Goal: Connect with others: Establish contact or relationships with other users

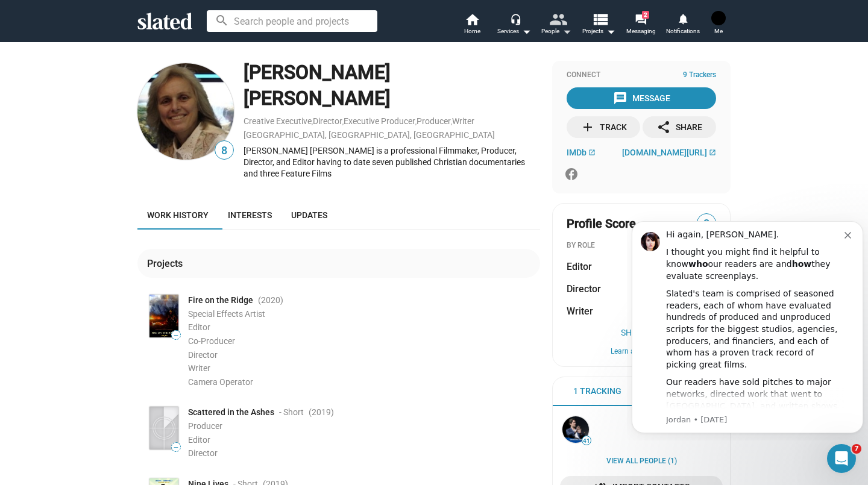
click at [565, 33] on mat-icon "arrow_drop_down" at bounding box center [567, 31] width 14 height 14
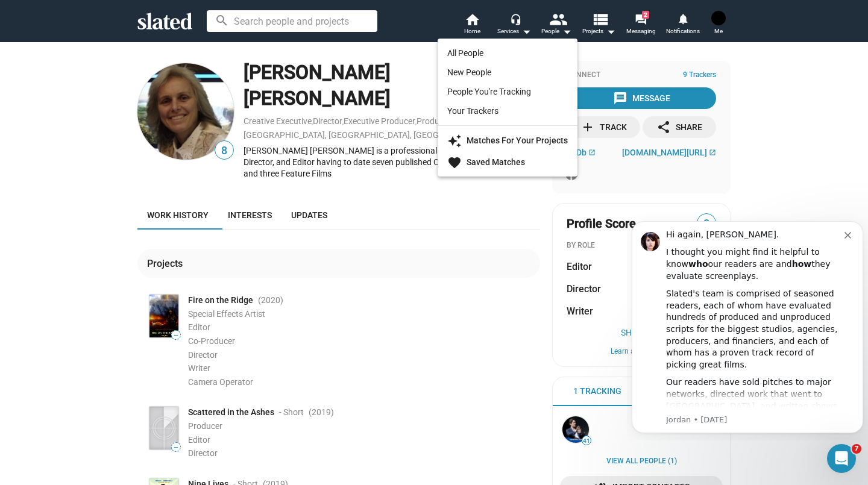
click at [462, 32] on div at bounding box center [434, 242] width 868 height 485
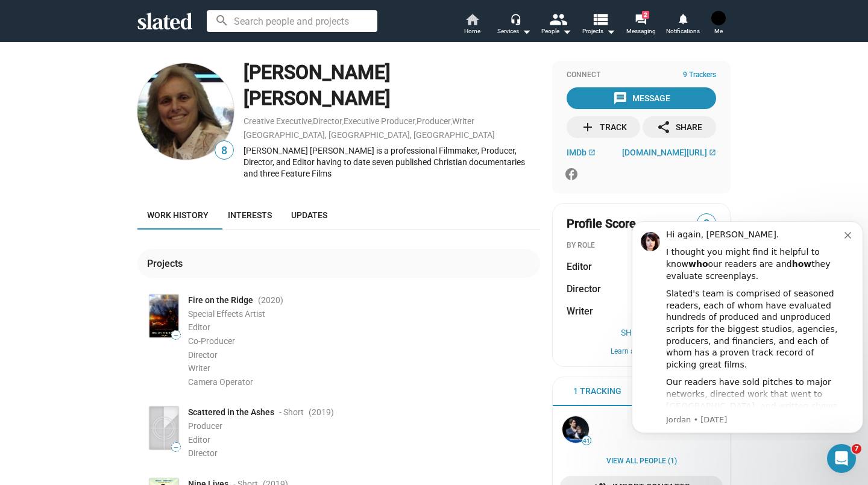
click at [471, 33] on span "Home" at bounding box center [472, 31] width 16 height 14
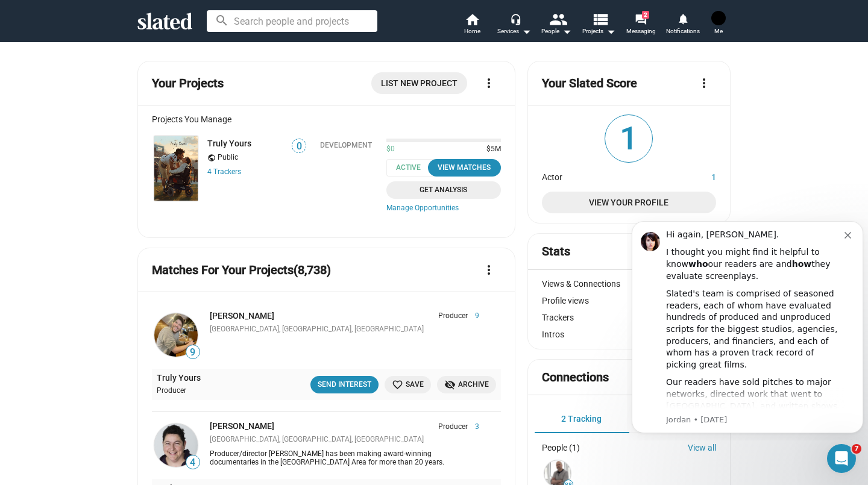
click at [174, 446] on img at bounding box center [175, 445] width 43 height 43
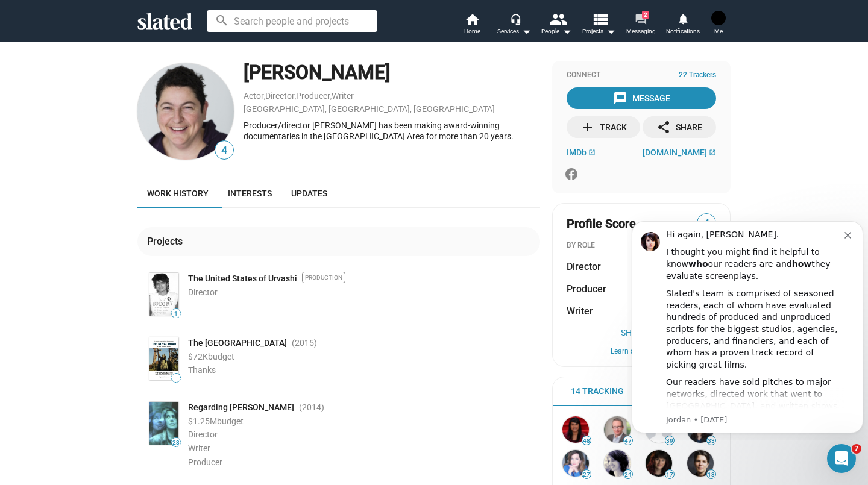
click at [643, 25] on mat-icon "forum" at bounding box center [640, 18] width 11 height 11
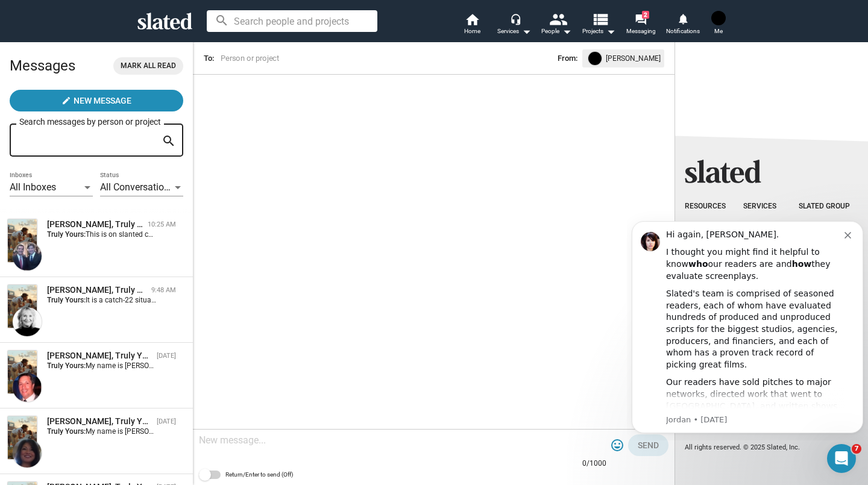
click at [102, 350] on span "Frank Sicoli, Truly Yours Sep 08 Truly Yours: My name is Jessica Frew, I'm nonv…" at bounding box center [96, 376] width 193 height 66
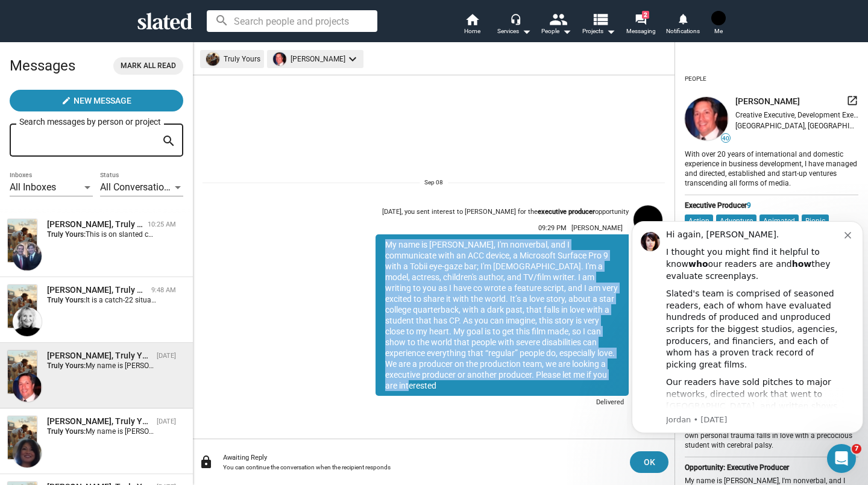
drag, startPoint x: 387, startPoint y: 256, endPoint x: 583, endPoint y: 388, distance: 236.8
click at [583, 388] on div "My name is Jessica Frew, I'm nonverbal, and I communicate with an ACC device, a…" at bounding box center [502, 316] width 253 height 162
copy div "My name is Jessica Frew, I'm nonverbal, and I communicate with an ACC device, a…"
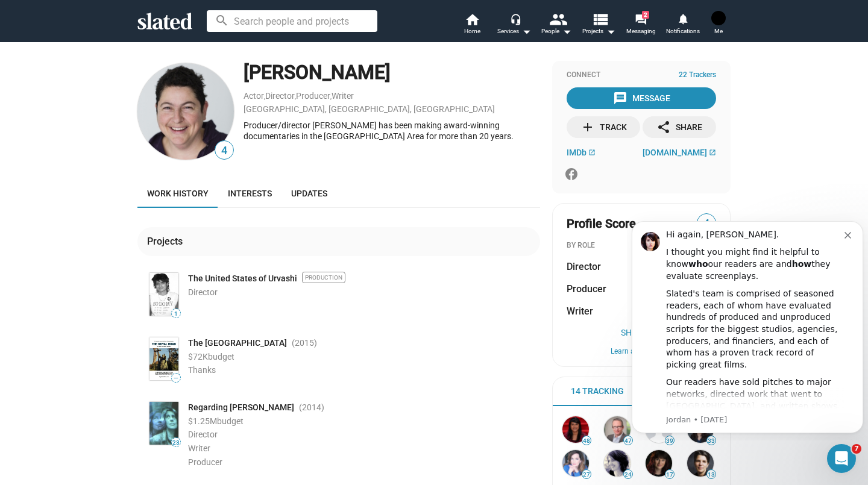
click at [635, 108] on div "message Message" at bounding box center [641, 98] width 57 height 22
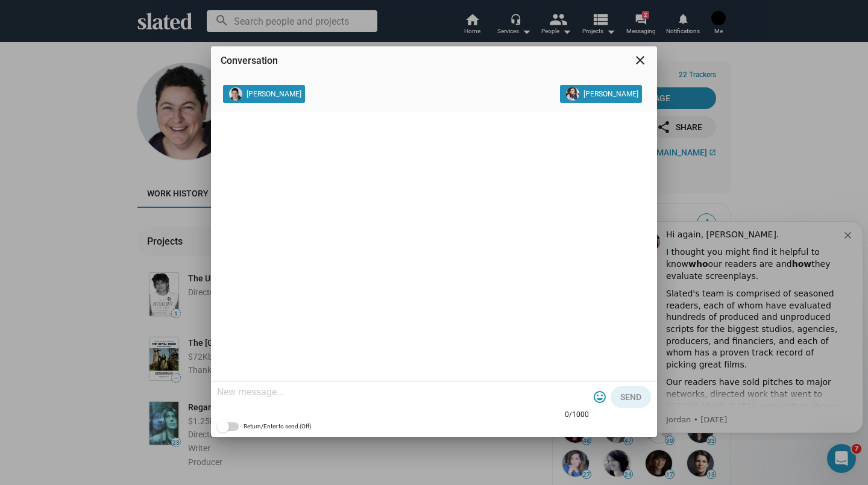
click at [292, 397] on textarea at bounding box center [403, 393] width 372 height 12
paste textarea "My name is Jessica Frew, I'm nonverbal, and I communicate with an ACC device, a…"
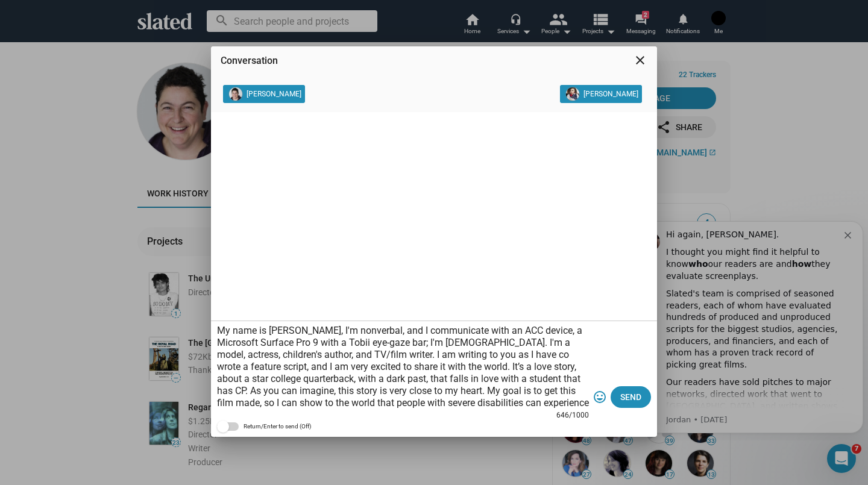
scroll to position [36, 0]
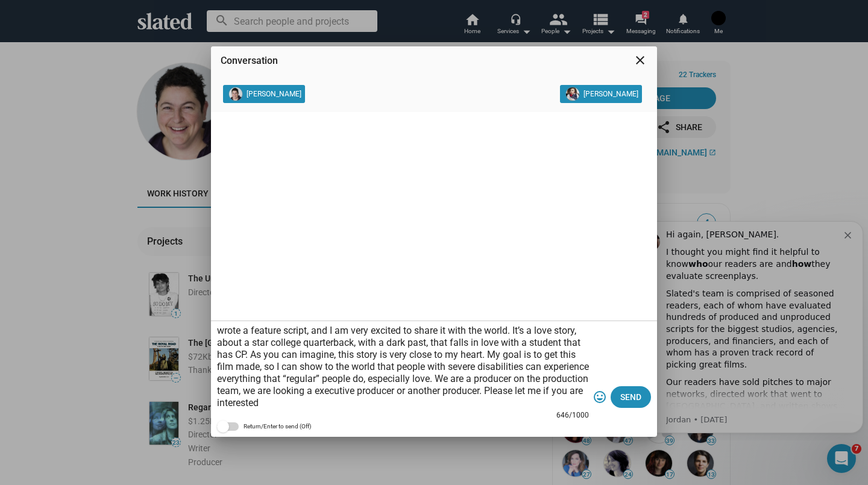
click at [466, 382] on textarea "My name is Jessica Frew, I'm nonverbal, and I communicate with an ACC device, a…" at bounding box center [403, 367] width 372 height 84
type textarea "My name is Jessica Frew, I'm nonverbal, and I communicate with an ACC device, a…"
click at [614, 401] on button "Send" at bounding box center [631, 398] width 40 height 22
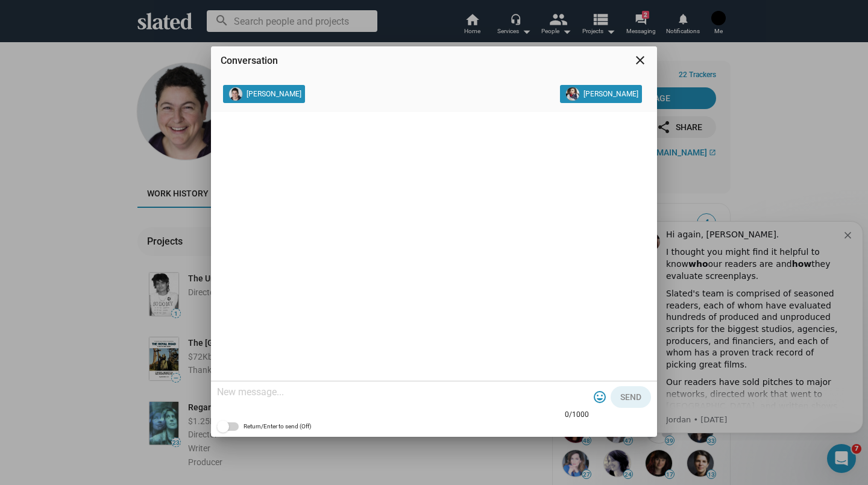
scroll to position [0, 0]
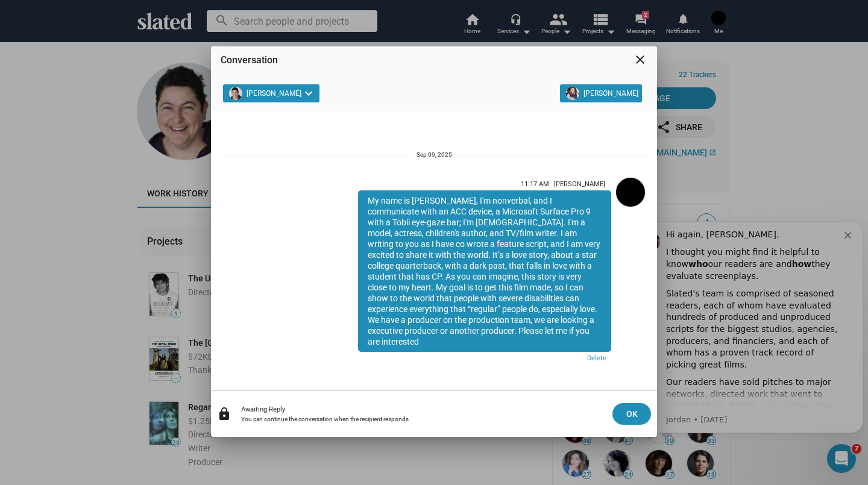
drag, startPoint x: 367, startPoint y: 206, endPoint x: 567, endPoint y: 336, distance: 239.2
click at [567, 336] on div "My name is Jessica Frew, I'm nonverbal, and I communicate with an ACC device, a…" at bounding box center [484, 272] width 253 height 162
copy div "My name is Jessica Frew, I'm nonverbal, and I communicate with an ACC device, a…"
click at [545, 33] on div "Conversation close Nancy Kates keyboard_arrow_down Jessica Frew 11:17 AM Jessic…" at bounding box center [434, 242] width 868 height 485
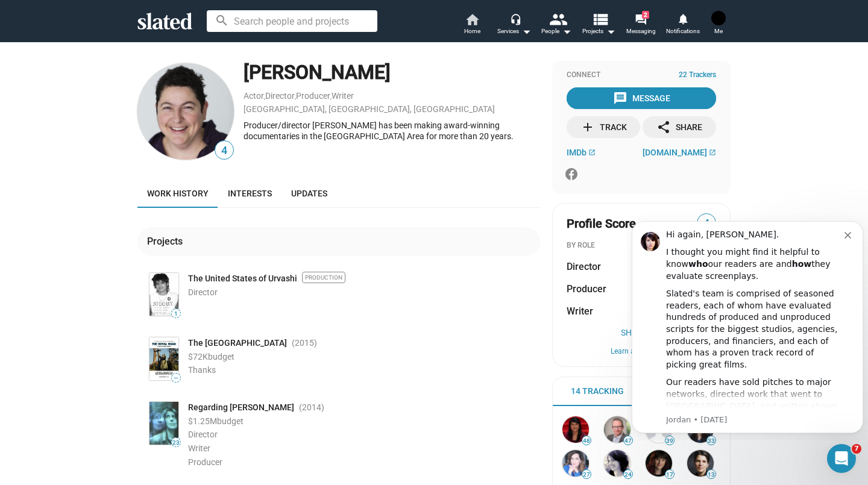
click at [471, 31] on span "Home" at bounding box center [472, 31] width 16 height 14
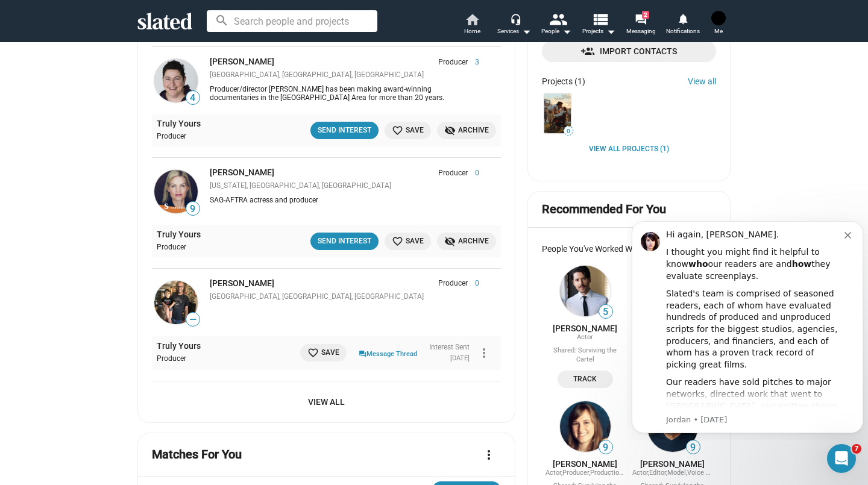
scroll to position [483, 0]
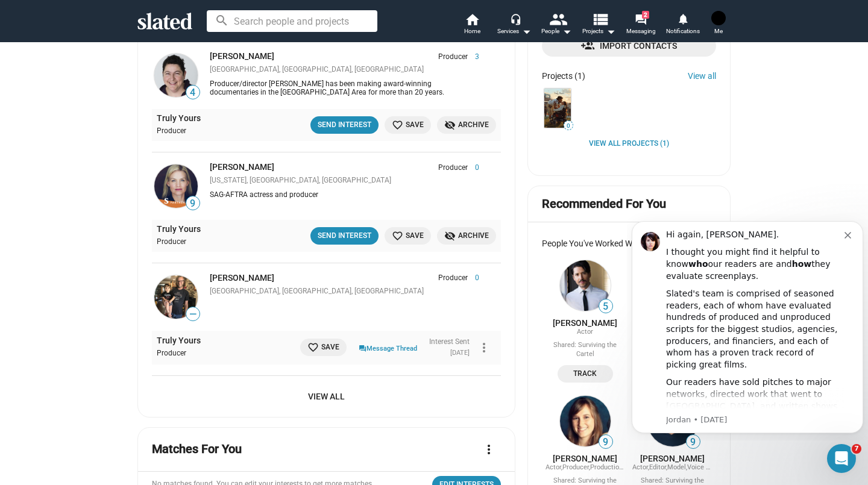
click at [318, 406] on span "View All" at bounding box center [327, 397] width 330 height 22
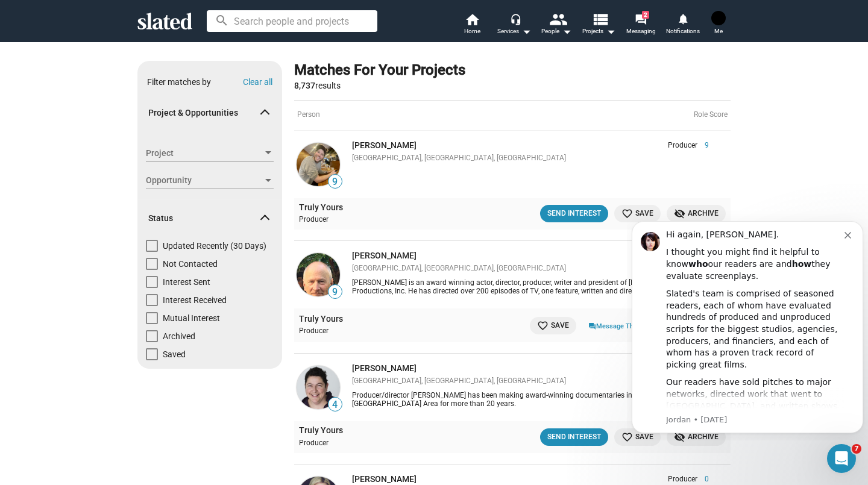
click at [232, 169] on div "Project Project" at bounding box center [210, 159] width 128 height 28
click at [257, 183] on span "Opportunity" at bounding box center [204, 180] width 117 height 13
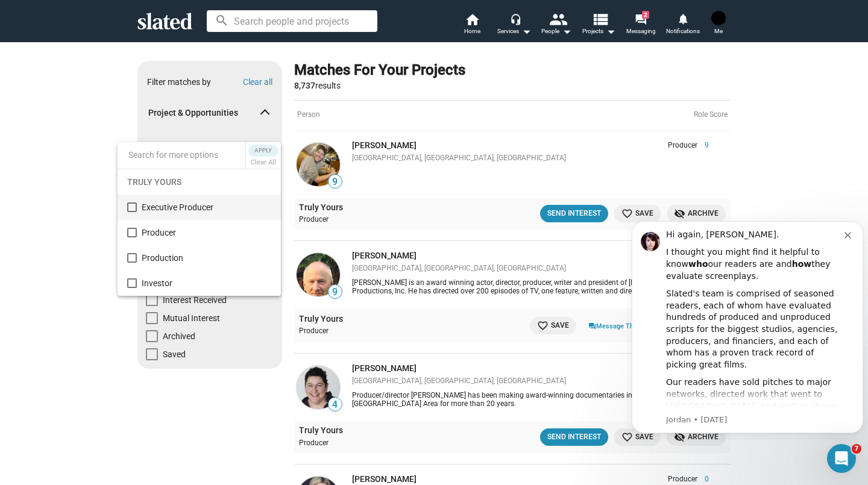
click at [185, 216] on span "Executive Producer" at bounding box center [207, 207] width 130 height 25
click at [263, 146] on span "Apply" at bounding box center [264, 151] width 22 height 12
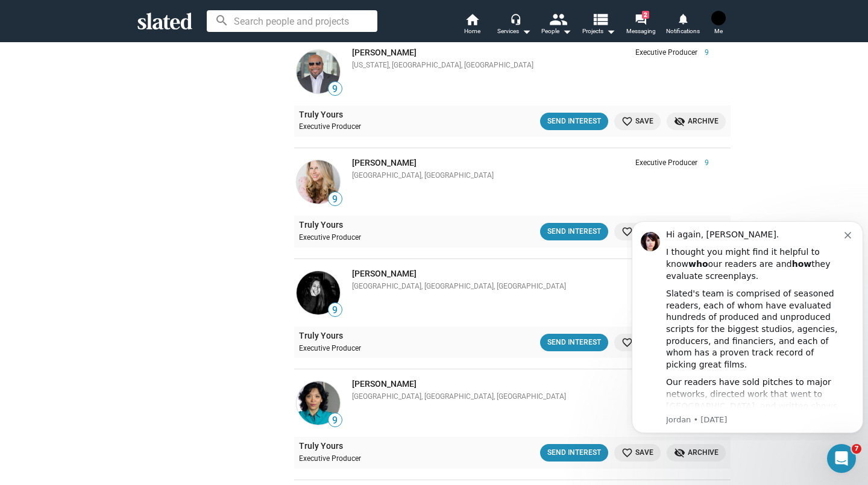
scroll to position [3508, 0]
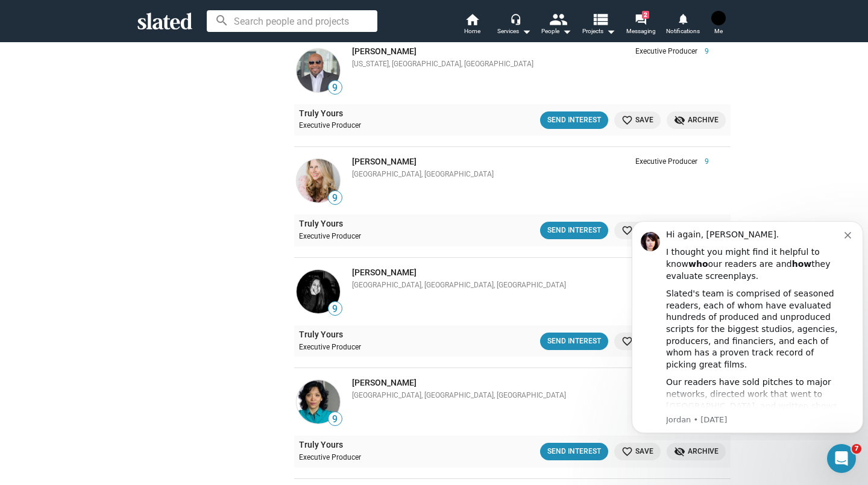
click at [580, 117] on div "Send Interest" at bounding box center [575, 120] width 54 height 13
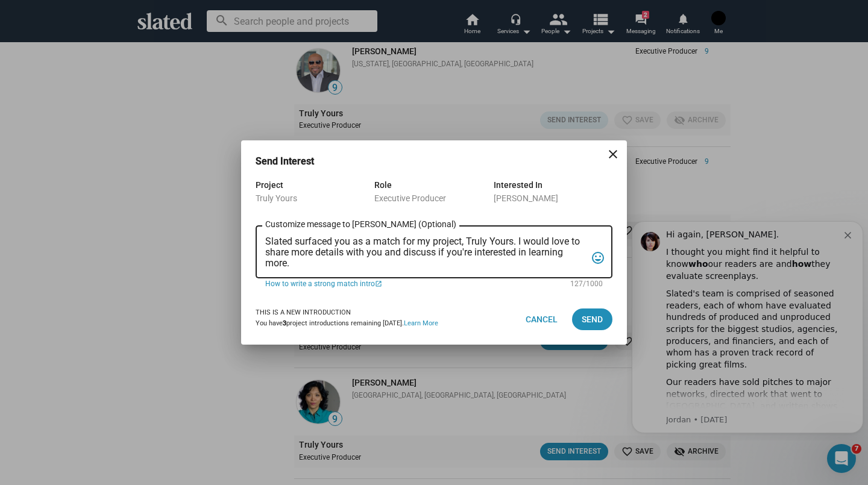
drag, startPoint x: 327, startPoint y: 271, endPoint x: 267, endPoint y: 241, distance: 68.0
click at [267, 241] on div "Slated surfaced you as a match for my project, Truly Yours. I would love to sha…" at bounding box center [425, 251] width 321 height 55
click at [260, 249] on div "Slated surfaced you as a match for my project, Truly Yours. I would love to sha…" at bounding box center [434, 251] width 357 height 55
drag, startPoint x: 291, startPoint y: 265, endPoint x: 270, endPoint y: 241, distance: 32.4
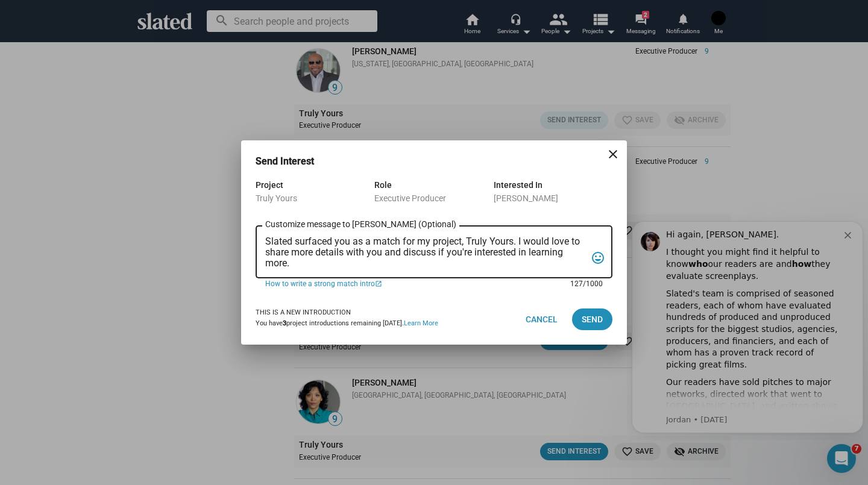
click at [270, 241] on textarea "Slated surfaced you as a match for my project, Truly Yours. I would love to sha…" at bounding box center [425, 252] width 321 height 33
type textarea "S"
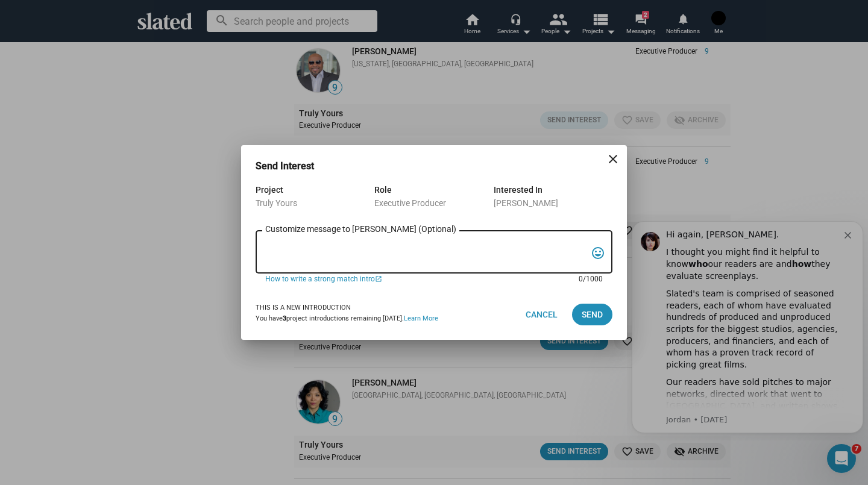
paste textarea "My name is Jessica Frew, I'm nonverbal, and I communicate with an ACC device, a…"
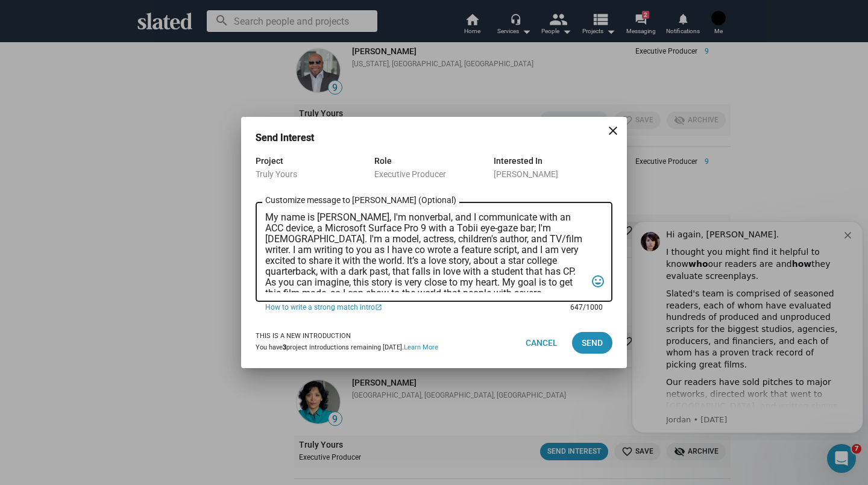
scroll to position [39, 0]
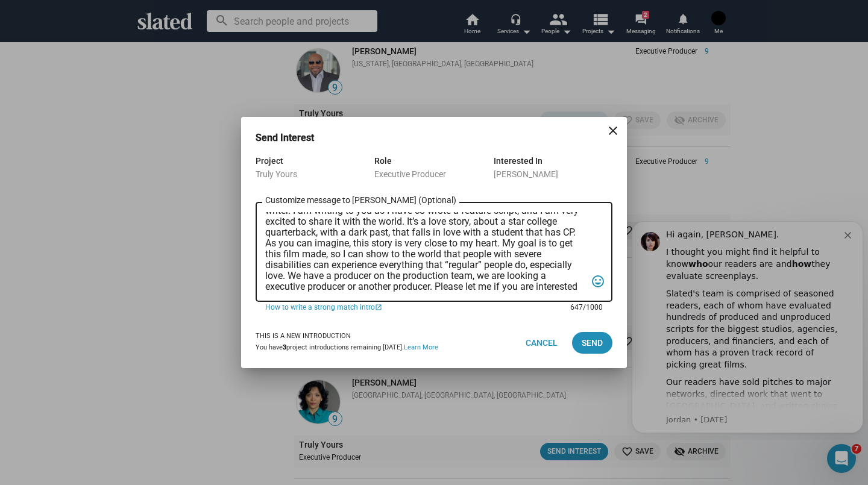
type textarea "My name is Jessica Frew, I'm nonverbal, and I communicate with an ACC device, a…"
click at [586, 347] on span "Send" at bounding box center [592, 343] width 21 height 22
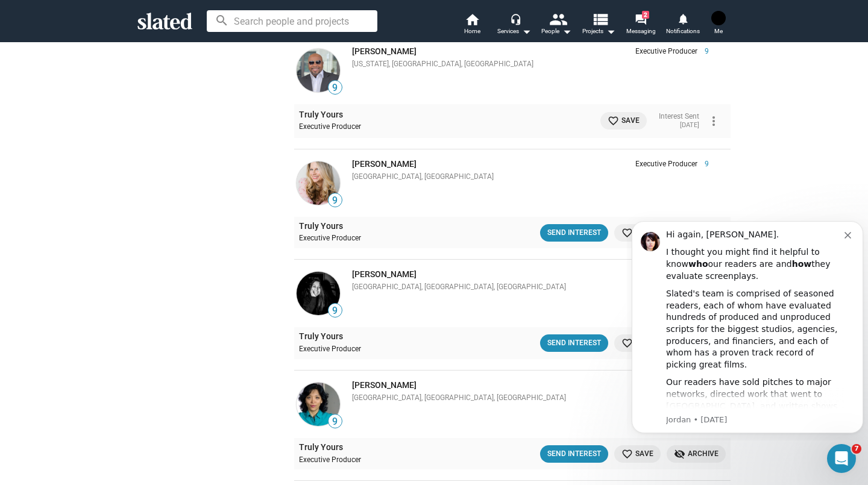
click at [297, 409] on img at bounding box center [318, 404] width 43 height 43
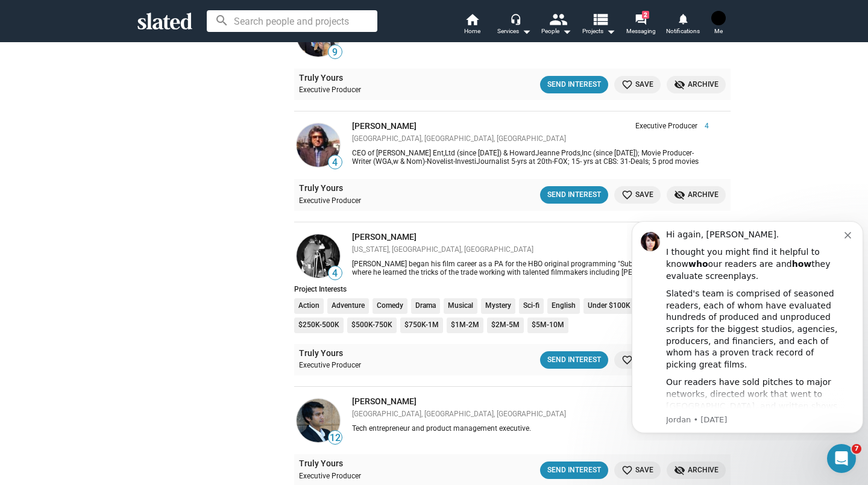
scroll to position [7212, 0]
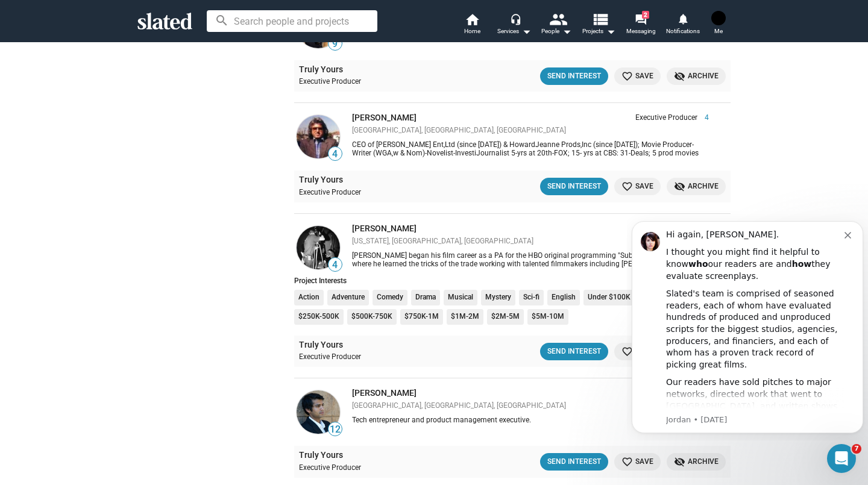
click at [555, 358] on div "Send Interest" at bounding box center [575, 352] width 54 height 13
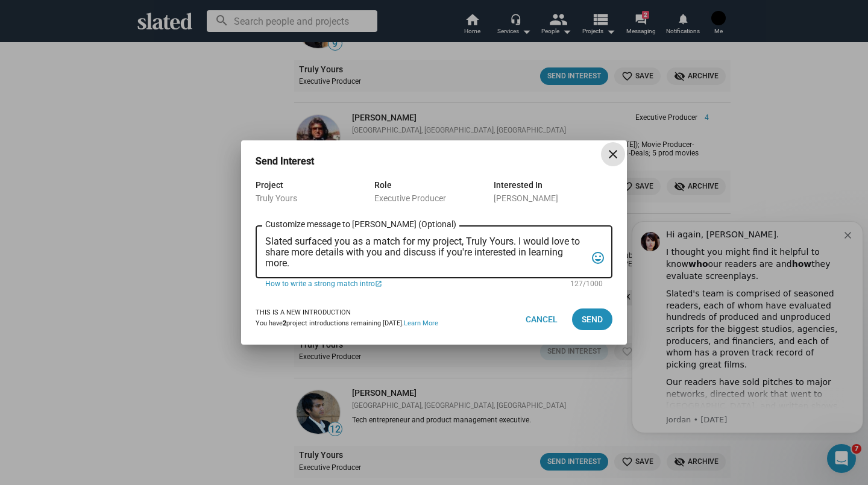
click at [292, 265] on textarea "Slated surfaced you as a match for my project, Truly Yours. I would love to sha…" at bounding box center [425, 252] width 321 height 33
drag, startPoint x: 293, startPoint y: 269, endPoint x: 268, endPoint y: 240, distance: 38.1
click at [268, 240] on textarea "Slated surfaced you as a match for my project, Truly Yours. I would love to sha…" at bounding box center [425, 252] width 321 height 33
type textarea "S"
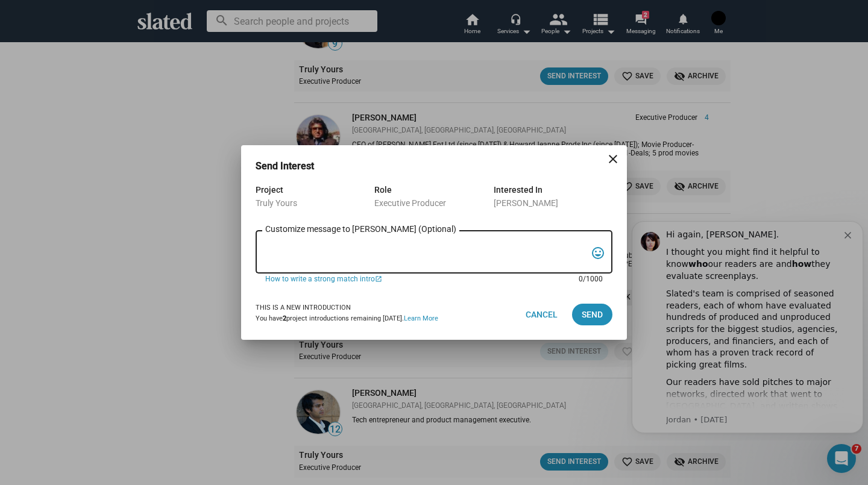
paste textarea
